Goal: Information Seeking & Learning: Learn about a topic

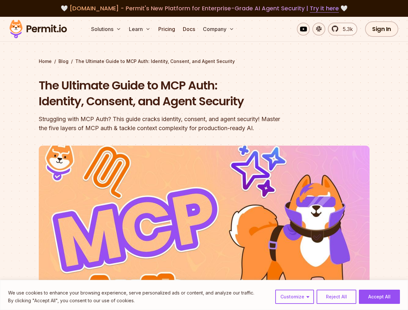
click at [204, 155] on img at bounding box center [204, 239] width 331 height 186
click at [295, 297] on button "Customize" at bounding box center [294, 297] width 39 height 14
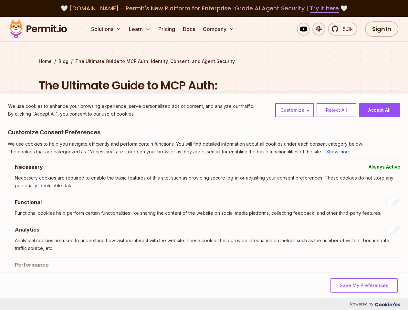
click at [336, 190] on p "Necessary cookies are required to enable the basic features of this site, such …" at bounding box center [207, 182] width 385 height 16
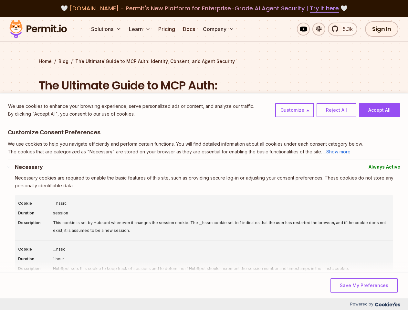
click at [379, 235] on div "This cookie is set by Hubspot whenever it changes the session cookie. The __hss…" at bounding box center [221, 227] width 337 height 16
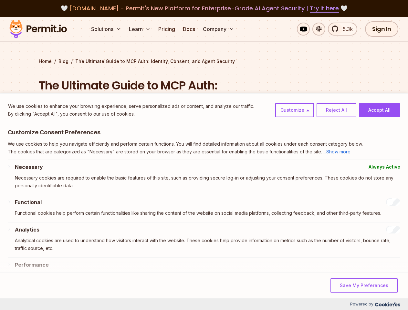
click at [107, 29] on button "Solutions" at bounding box center [106, 29] width 35 height 13
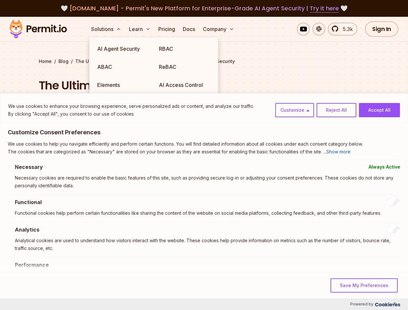
click at [140, 29] on button "Learn" at bounding box center [139, 29] width 27 height 13
click at [219, 29] on button "Company" at bounding box center [218, 29] width 37 height 13
